Goal: Task Accomplishment & Management: Manage account settings

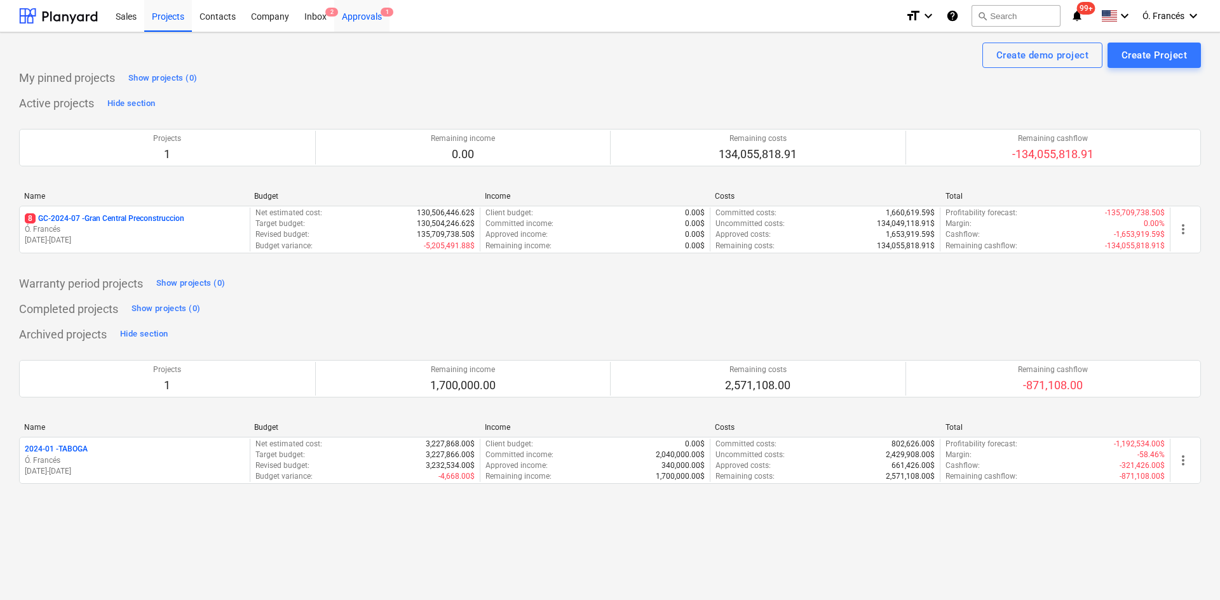
click at [353, 17] on div "Approvals 1" at bounding box center [361, 15] width 55 height 32
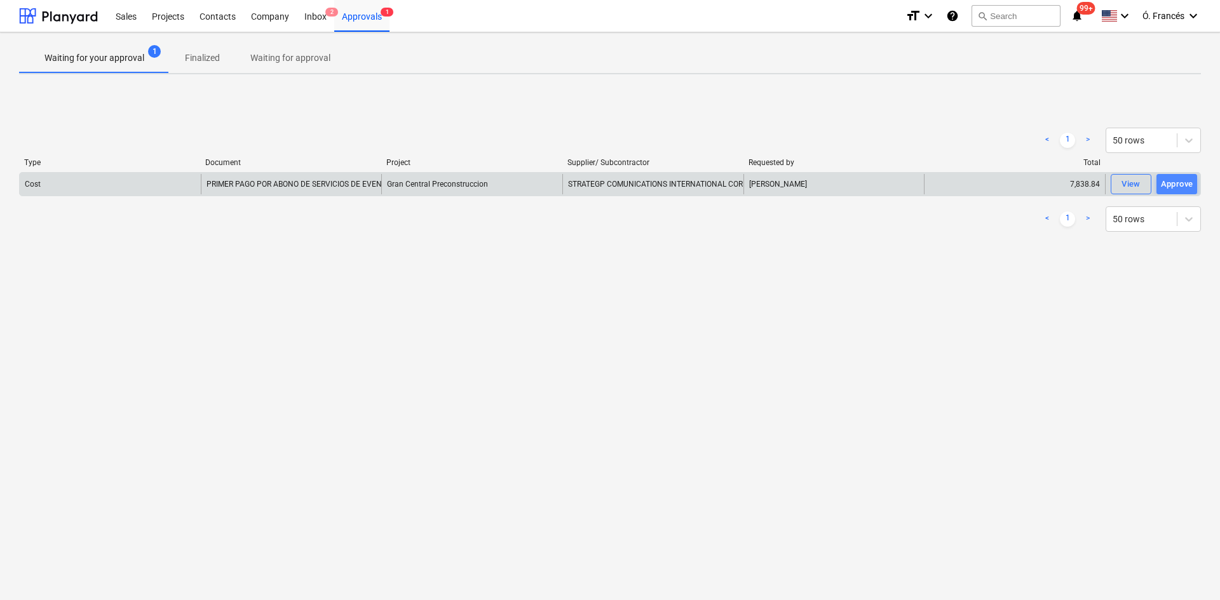
click at [1181, 182] on div "Approve" at bounding box center [1177, 184] width 32 height 15
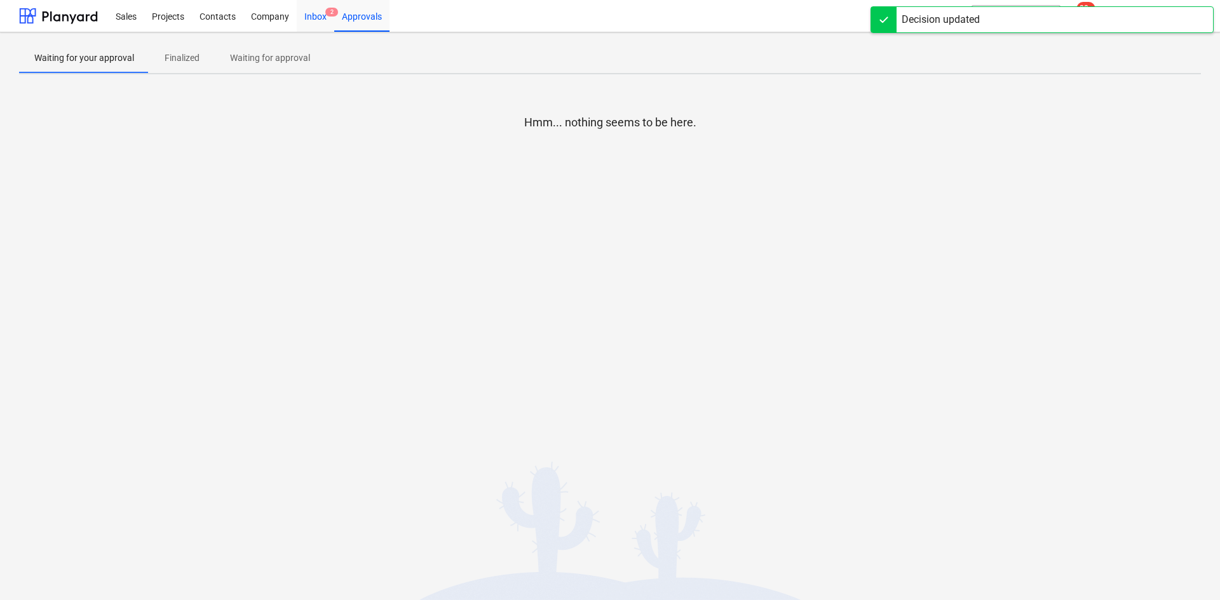
click at [316, 15] on div "Inbox 2" at bounding box center [315, 15] width 37 height 32
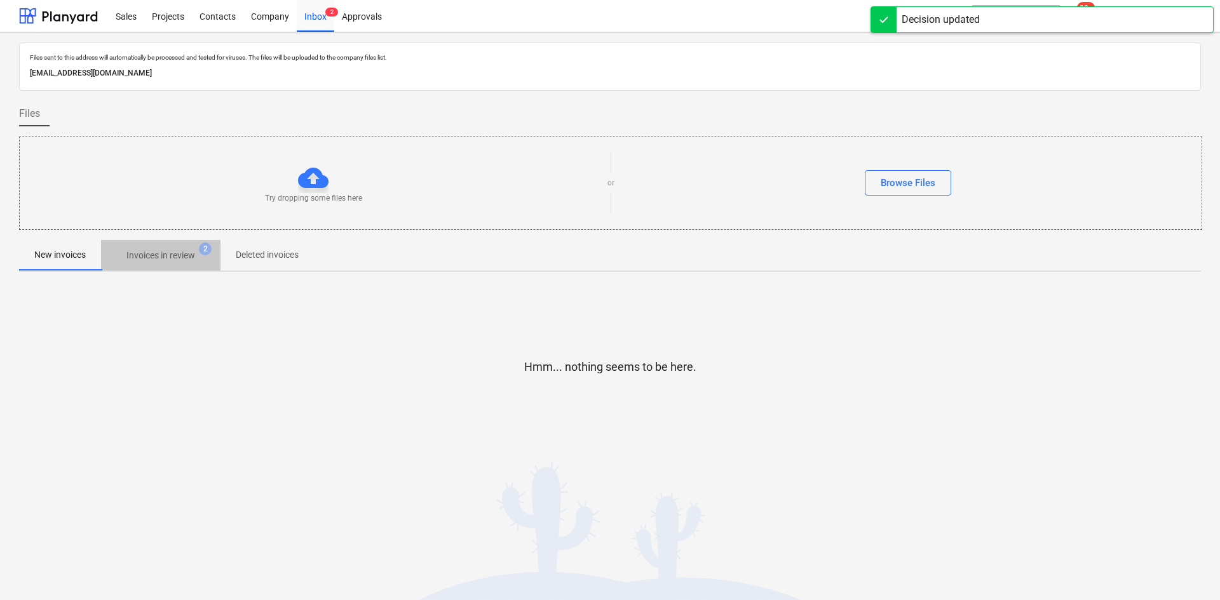
click at [172, 256] on p "Invoices in review" at bounding box center [160, 255] width 69 height 13
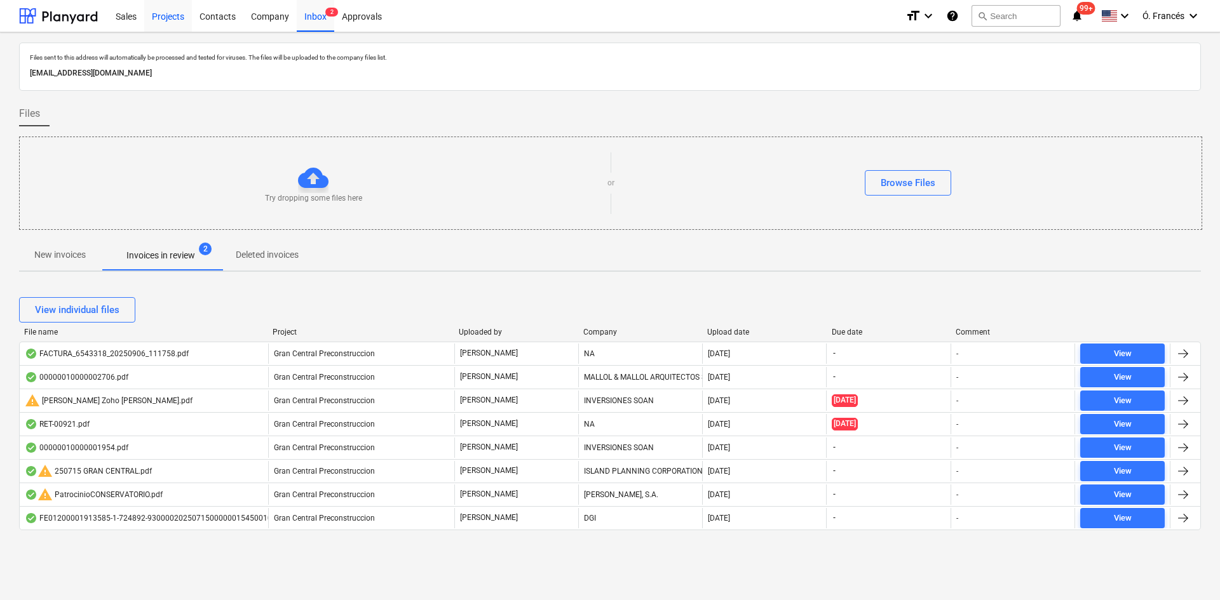
click at [177, 19] on div "Projects" at bounding box center [168, 15] width 48 height 32
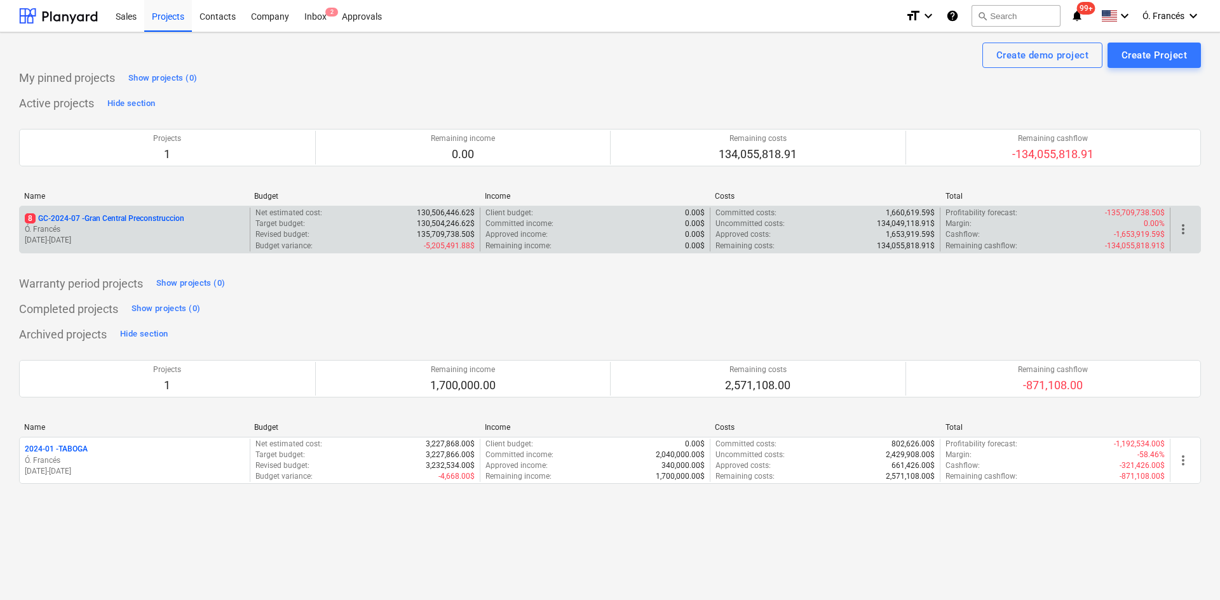
click at [109, 220] on p "8 GC-2024-07 - Gran Central Preconstruccion" at bounding box center [104, 218] width 159 height 11
